Goal: Information Seeking & Learning: Learn about a topic

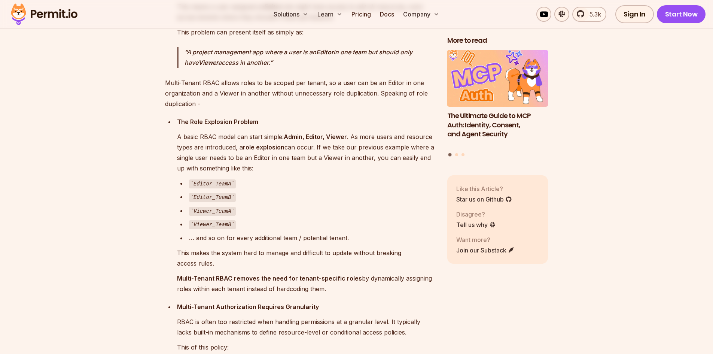
scroll to position [1235, 0]
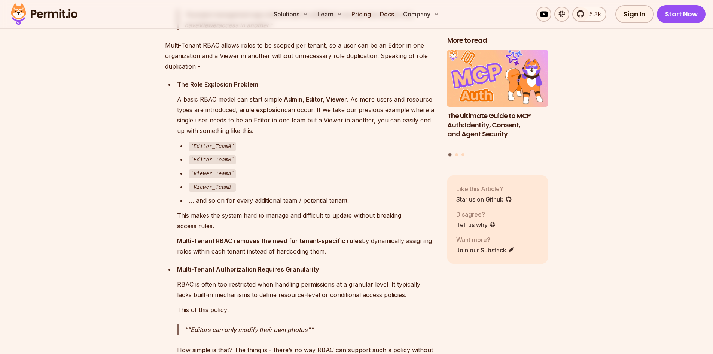
click at [221, 169] on code "Viewer_TeamA" at bounding box center [212, 173] width 47 height 9
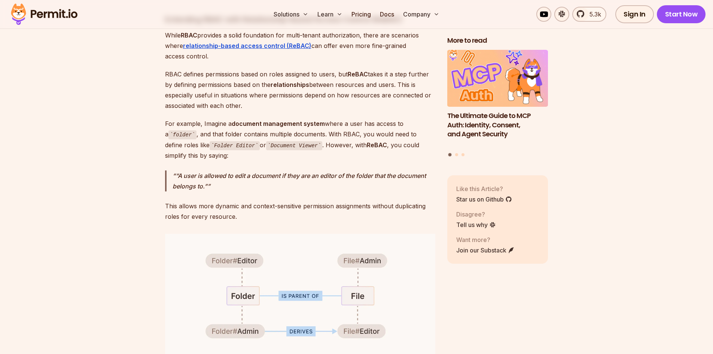
scroll to position [3220, 0]
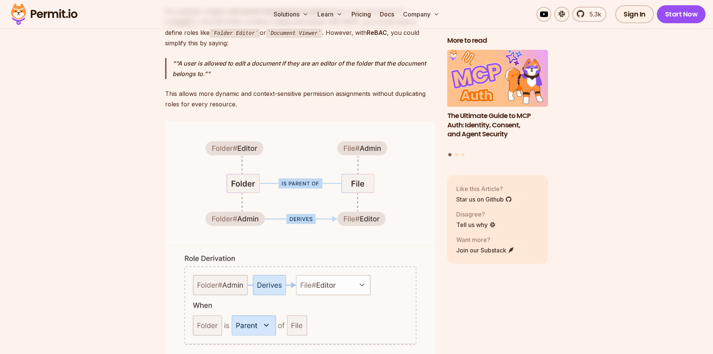
click at [331, 90] on p "This allows more dynamic and context-sensitive permission assignments without d…" at bounding box center [300, 98] width 270 height 21
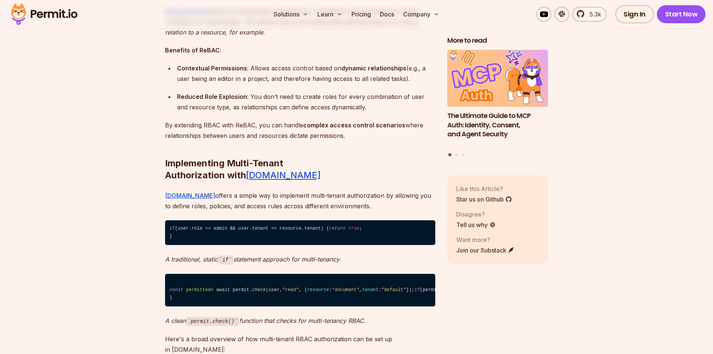
scroll to position [3744, 0]
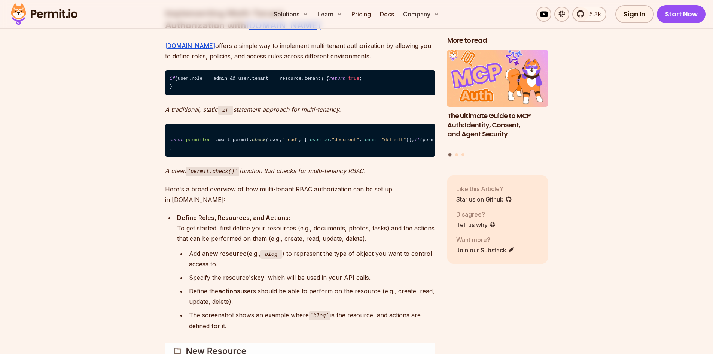
click at [265, 70] on code "if (user.role == admin && user.tenant == resource.tenant) { return true ; }" at bounding box center [300, 82] width 270 height 25
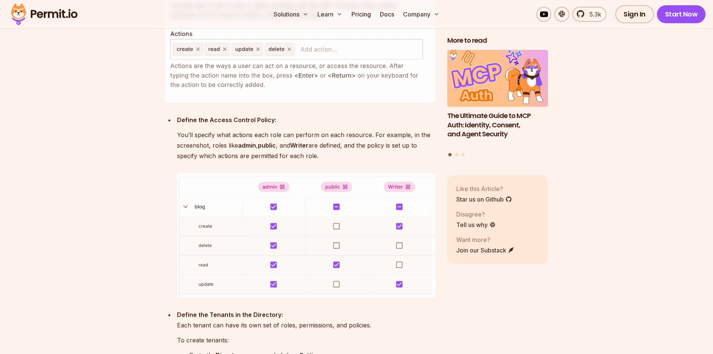
scroll to position [4343, 0]
